Goal: Check status

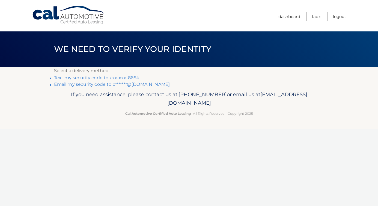
click at [80, 78] on link "Text my security code to xxx-xxx-8664" at bounding box center [96, 77] width 85 height 5
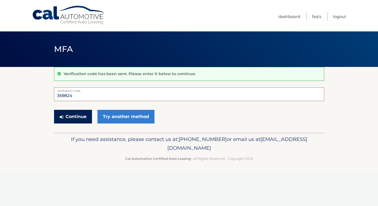
type input "369824"
click at [79, 112] on button "Continue" at bounding box center [73, 117] width 38 height 14
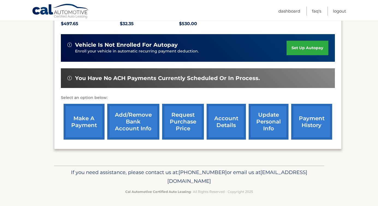
scroll to position [131, 0]
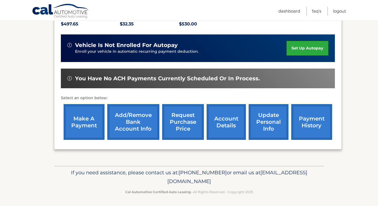
click at [224, 122] on link "account details" at bounding box center [226, 122] width 39 height 36
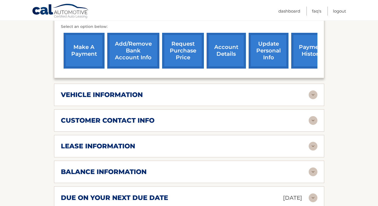
scroll to position [211, 0]
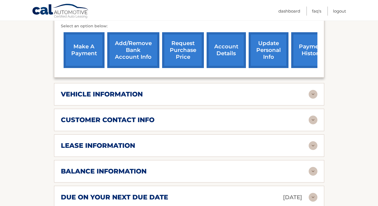
click at [254, 93] on div "vehicle information" at bounding box center [185, 94] width 248 height 8
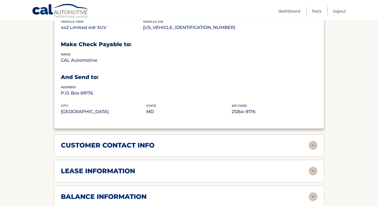
scroll to position [316, 0]
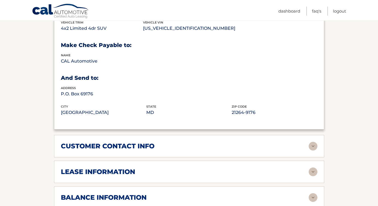
click at [245, 144] on div "customer contact info" at bounding box center [185, 146] width 248 height 8
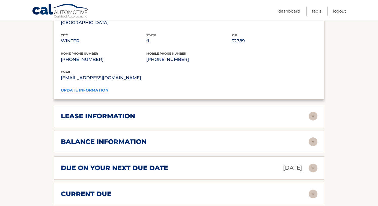
scroll to position [487, 0]
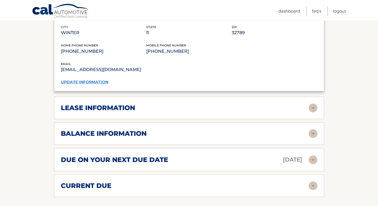
click at [244, 109] on div "lease information Contract Start Date Jun 30, 2023 Term 39 Maturity Date Sep 30…" at bounding box center [189, 108] width 270 height 22
click at [243, 100] on div "lease information Contract Start Date Jun 30, 2023 Term 39 Maturity Date Sep 30…" at bounding box center [189, 108] width 270 height 22
click at [313, 104] on img at bounding box center [313, 107] width 9 height 9
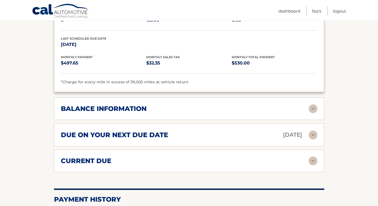
scroll to position [613, 0]
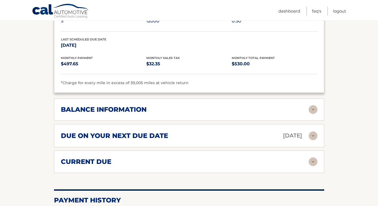
click at [305, 106] on div "balance information" at bounding box center [185, 109] width 248 height 8
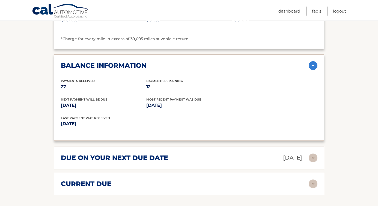
scroll to position [659, 0]
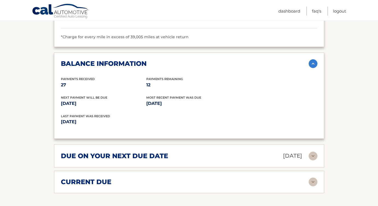
click at [311, 152] on img at bounding box center [313, 156] width 9 height 9
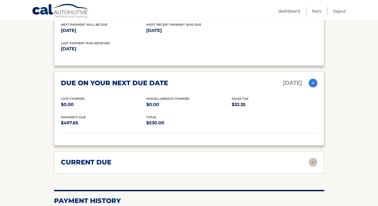
scroll to position [733, 0]
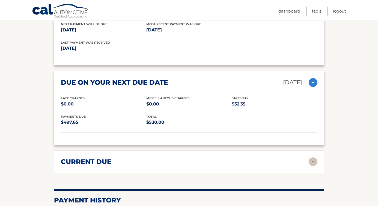
click at [314, 158] on img at bounding box center [313, 161] width 9 height 9
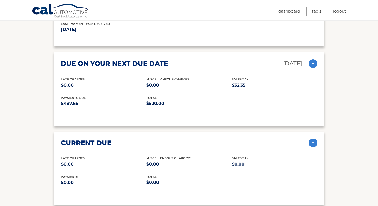
scroll to position [751, 0]
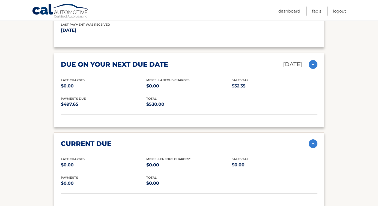
click at [313, 139] on img at bounding box center [313, 143] width 9 height 9
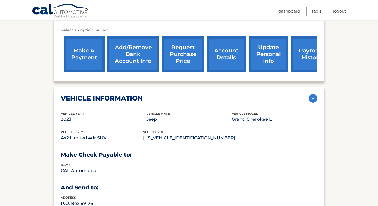
scroll to position [205, 0]
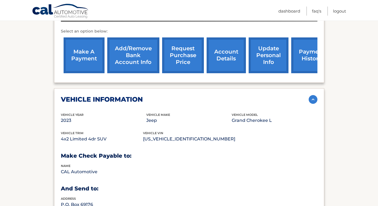
click at [312, 97] on img at bounding box center [313, 99] width 9 height 9
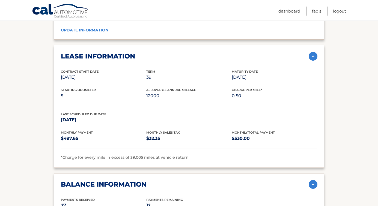
scroll to position [406, 0]
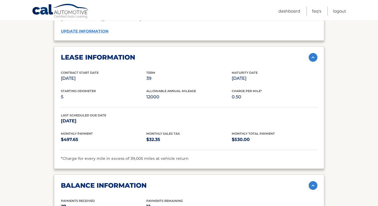
drag, startPoint x: 191, startPoint y: 156, endPoint x: 134, endPoint y: 158, distance: 57.4
click at [134, 158] on div "*Charge for every mile in excess of 39,005 miles at vehicle return" at bounding box center [189, 158] width 257 height 7
click at [134, 158] on span "*Charge for every mile in excess of 39,005 miles at vehicle return" at bounding box center [125, 158] width 128 height 5
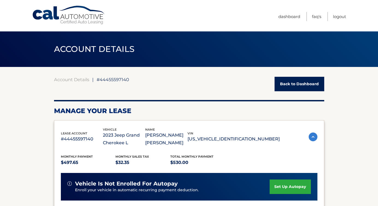
scroll to position [0, 0]
click at [293, 16] on link "Dashboard" at bounding box center [289, 16] width 22 height 9
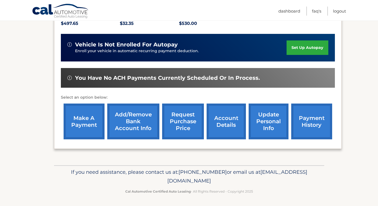
scroll to position [131, 0]
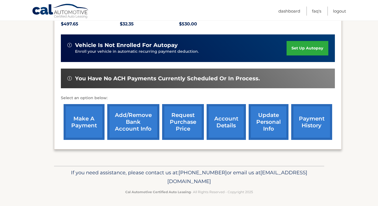
click at [233, 119] on link "account details" at bounding box center [226, 122] width 39 height 36
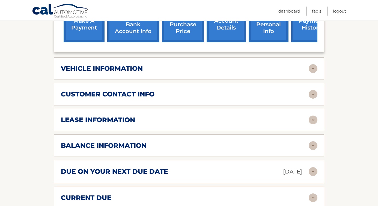
scroll to position [235, 0]
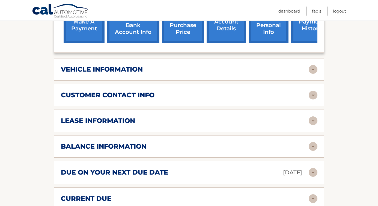
click at [310, 123] on img at bounding box center [313, 120] width 9 height 9
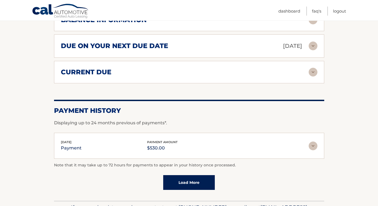
scroll to position [459, 0]
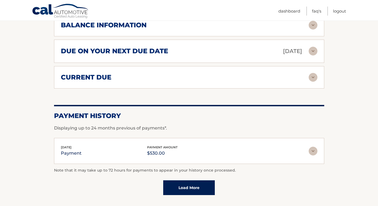
click at [312, 76] on img at bounding box center [313, 77] width 9 height 9
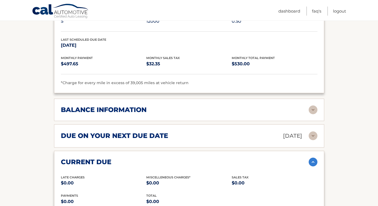
scroll to position [374, 0]
click at [314, 111] on img at bounding box center [313, 110] width 9 height 9
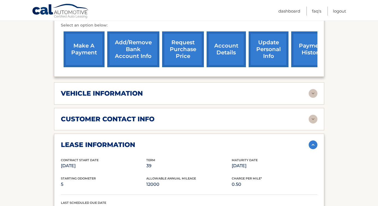
scroll to position [209, 0]
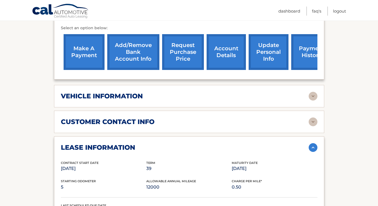
click at [309, 95] on img at bounding box center [313, 96] width 9 height 9
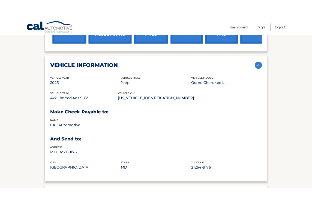
scroll to position [248, 0]
